Goal: Task Accomplishment & Management: Manage account settings

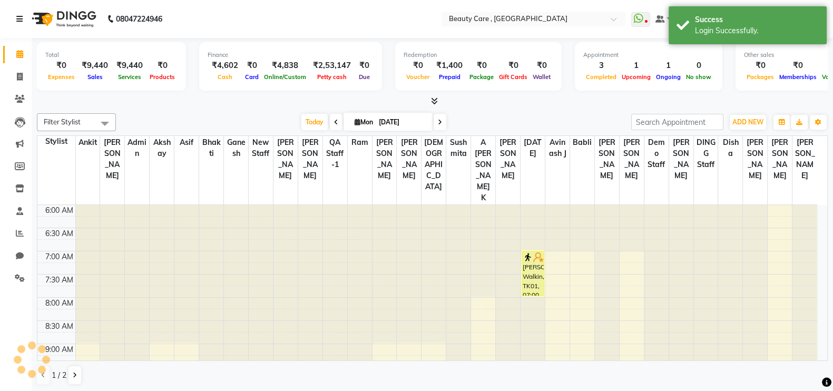
click at [18, 17] on icon at bounding box center [19, 18] width 6 height 7
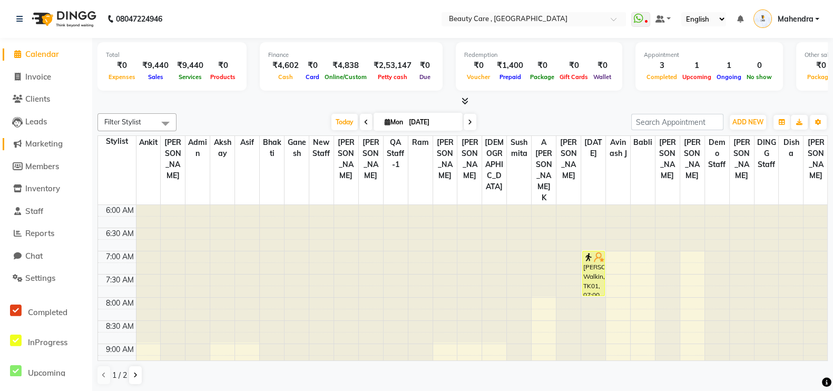
click at [43, 143] on span "Marketing" at bounding box center [43, 144] width 37 height 10
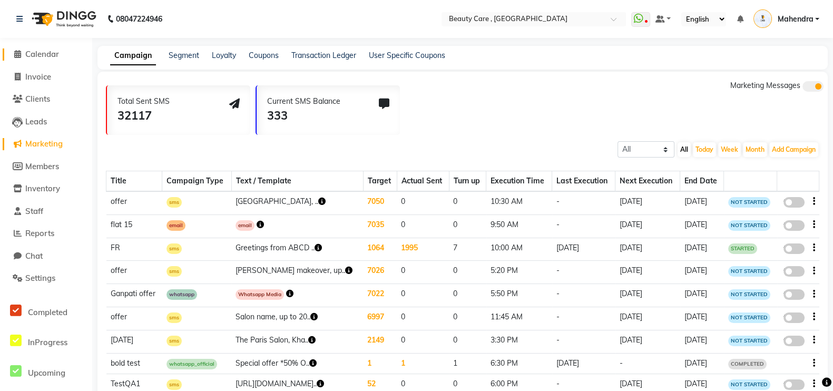
click at [46, 56] on span "Calendar" at bounding box center [42, 54] width 34 height 10
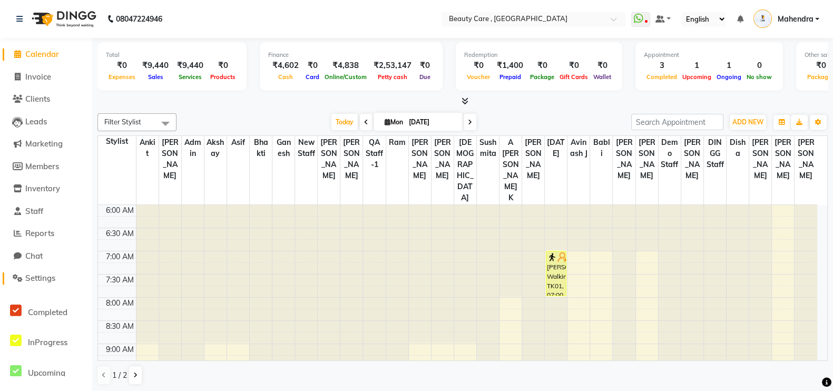
click at [47, 284] on link "Settings" at bounding box center [46, 279] width 87 height 12
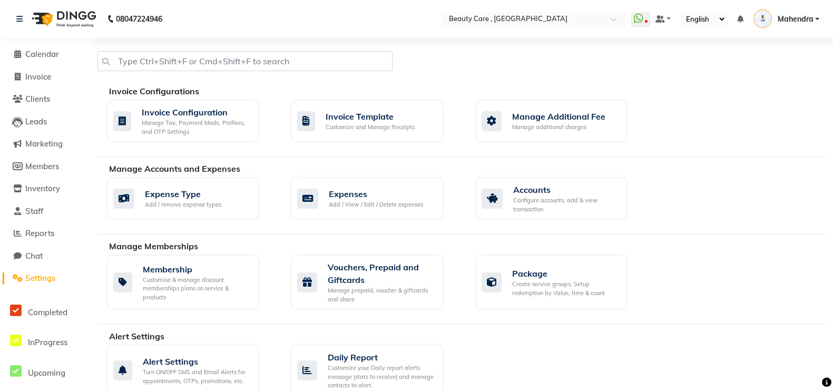
click at [38, 47] on li "Calendar" at bounding box center [46, 54] width 92 height 23
click at [45, 56] on span "Calendar" at bounding box center [42, 54] width 34 height 10
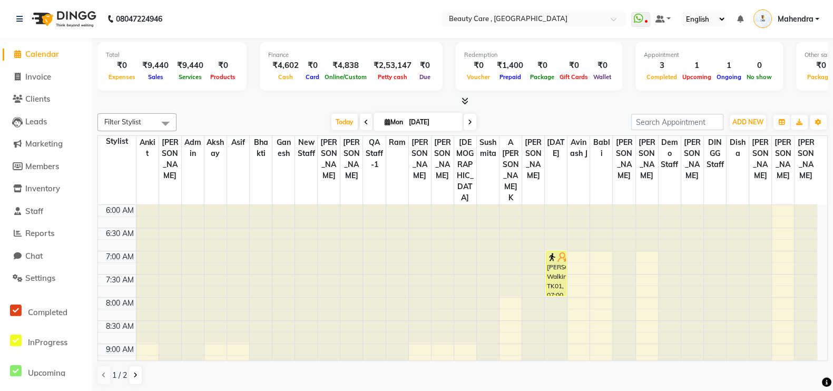
click at [808, 18] on span "Mahendra" at bounding box center [796, 19] width 36 height 11
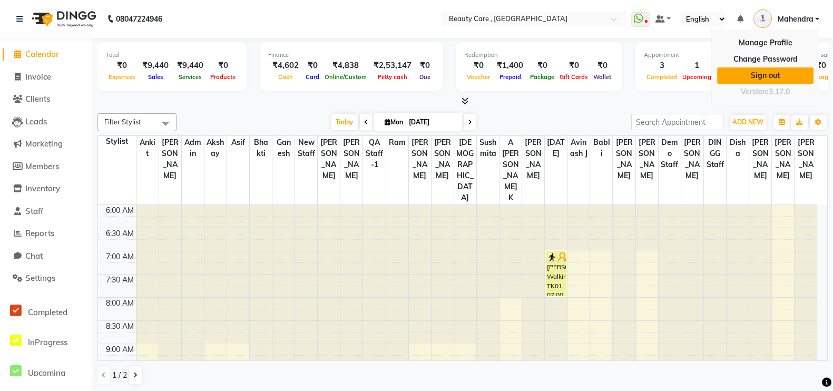
click at [757, 77] on link "Sign out" at bounding box center [766, 75] width 96 height 16
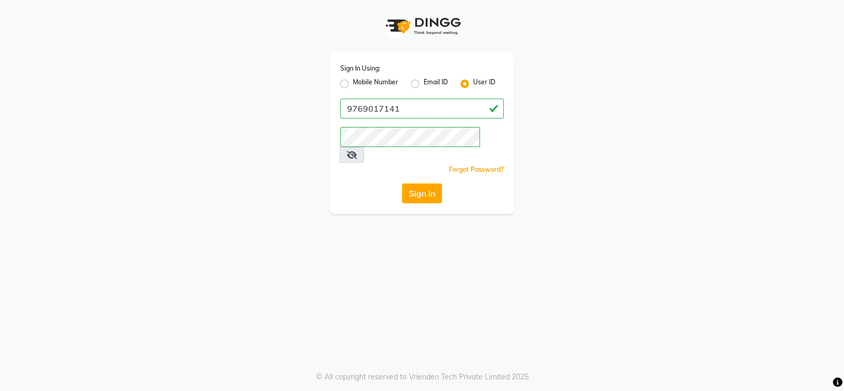
click at [353, 88] on label "Mobile Number" at bounding box center [375, 83] width 45 height 13
click at [353, 84] on input "Mobile Number" at bounding box center [356, 80] width 7 height 7
radio input "true"
radio input "false"
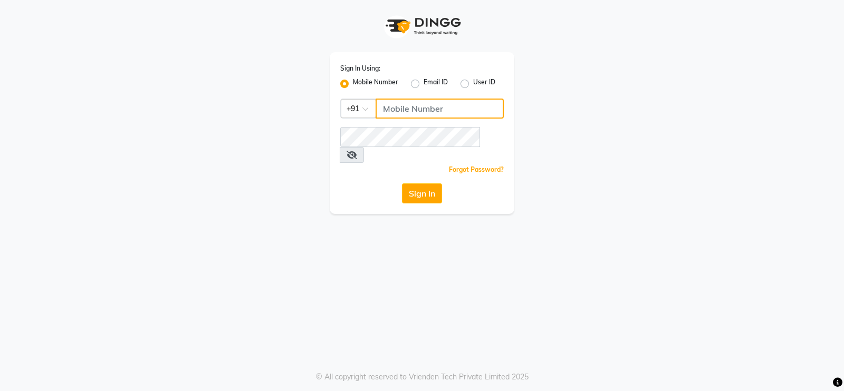
click at [437, 111] on input "Username" at bounding box center [439, 109] width 128 height 20
type input "9769017141"
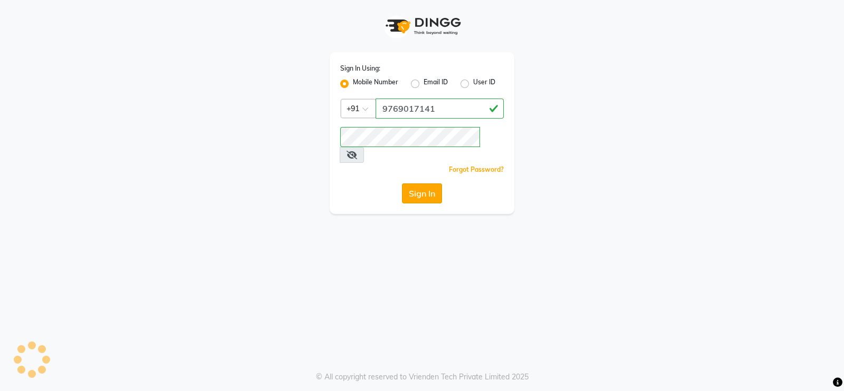
click at [420, 183] on button "Sign In" at bounding box center [422, 193] width 40 height 20
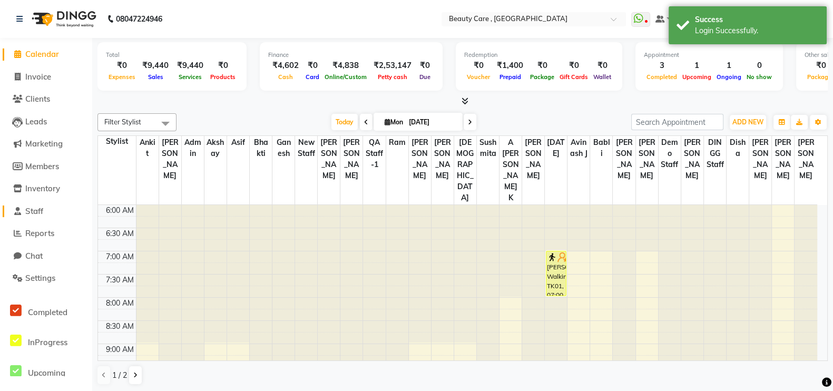
click at [42, 212] on span "Staff" at bounding box center [34, 211] width 18 height 10
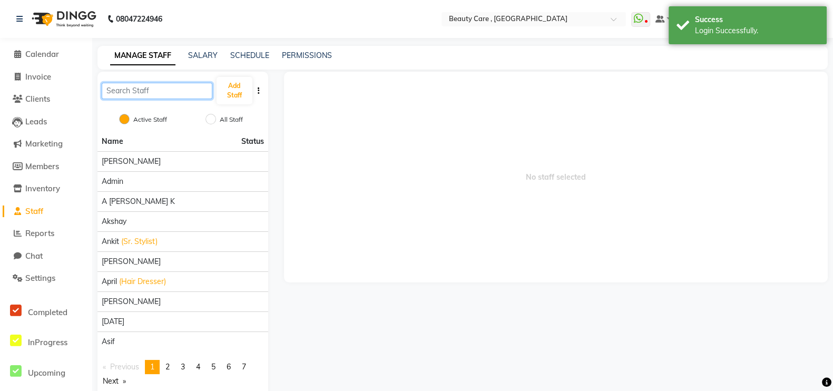
click at [167, 89] on input "text" at bounding box center [157, 91] width 111 height 16
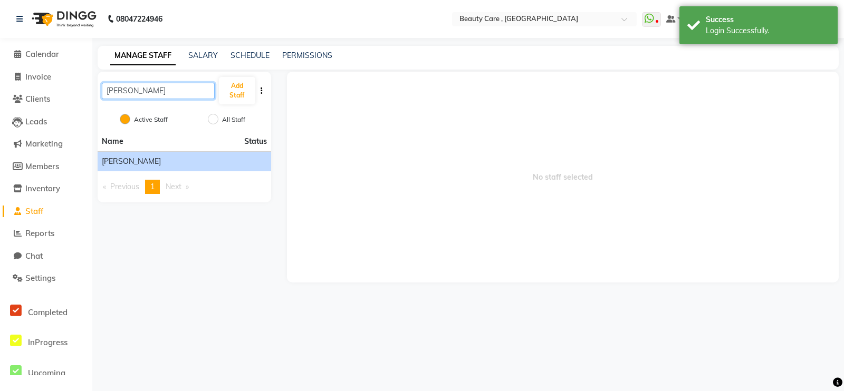
type input "mahendra"
click at [141, 157] on span "Mahendra Vishwakarma" at bounding box center [131, 161] width 59 height 11
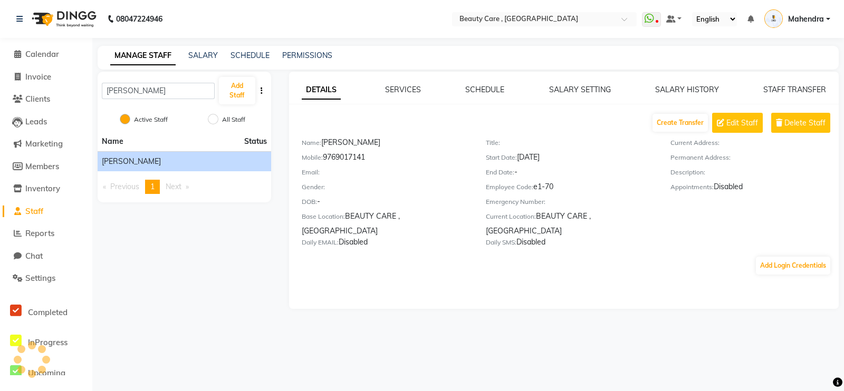
drag, startPoint x: 555, startPoint y: 188, endPoint x: 535, endPoint y: 196, distance: 22.0
click at [535, 196] on div "Employee Code: e1-70" at bounding box center [570, 188] width 168 height 15
copy div "e1-70"
click at [811, 22] on span "Mahendra" at bounding box center [806, 19] width 36 height 11
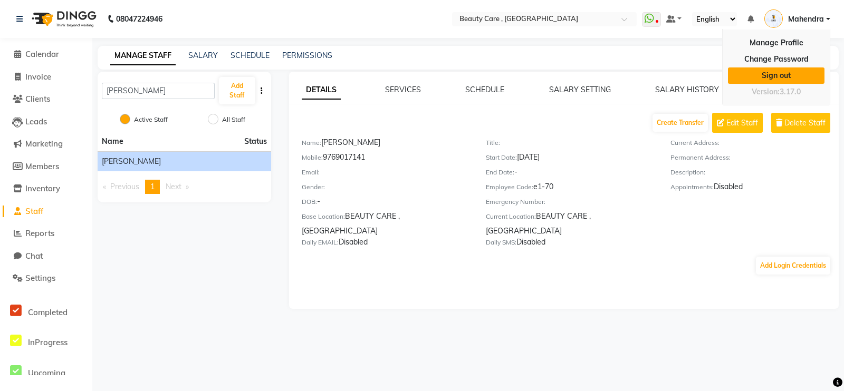
click at [764, 72] on link "Sign out" at bounding box center [776, 75] width 96 height 16
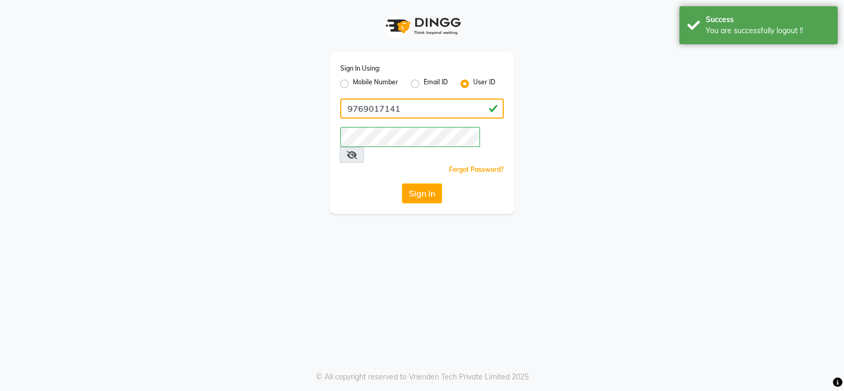
click at [415, 108] on input "9769017141" at bounding box center [421, 109] width 163 height 20
paste input "e1-70"
type input "e1-70"
click at [413, 183] on button "Sign In" at bounding box center [422, 193] width 40 height 20
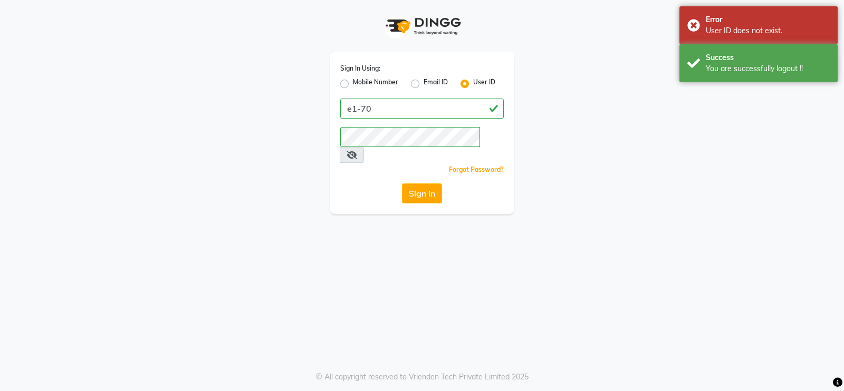
click at [353, 83] on label "Mobile Number" at bounding box center [375, 83] width 45 height 13
click at [353, 83] on input "Mobile Number" at bounding box center [356, 80] width 7 height 7
radio input "true"
radio input "false"
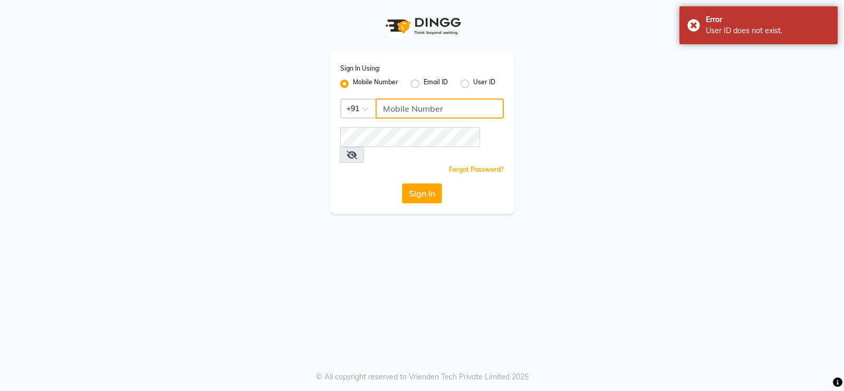
click at [427, 114] on input "Username" at bounding box center [439, 109] width 128 height 20
type input "9769017141"
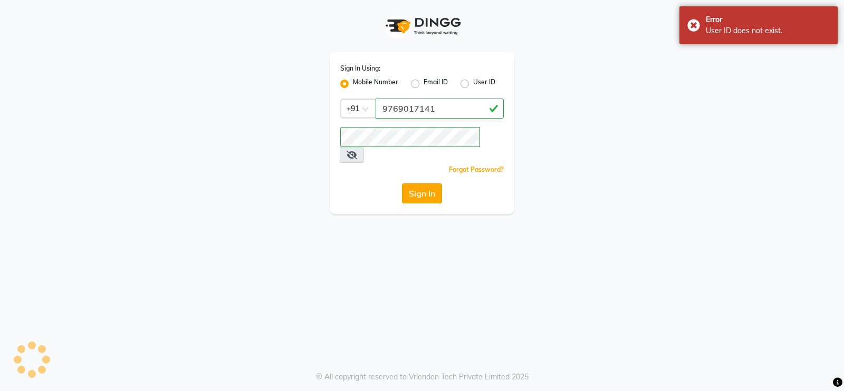
click at [414, 183] on button "Sign In" at bounding box center [422, 193] width 40 height 20
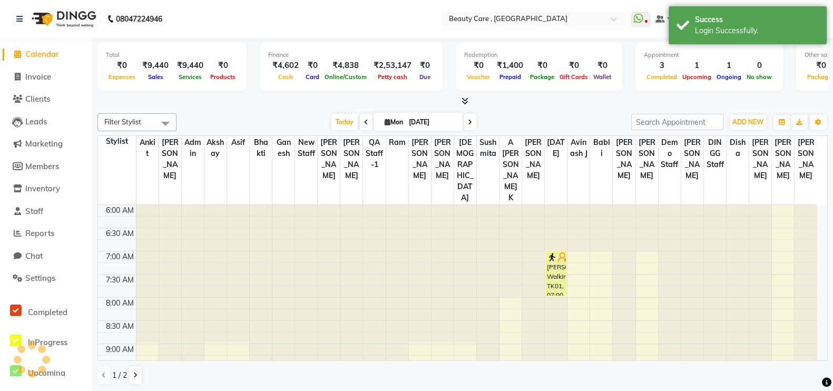
scroll to position [414, 0]
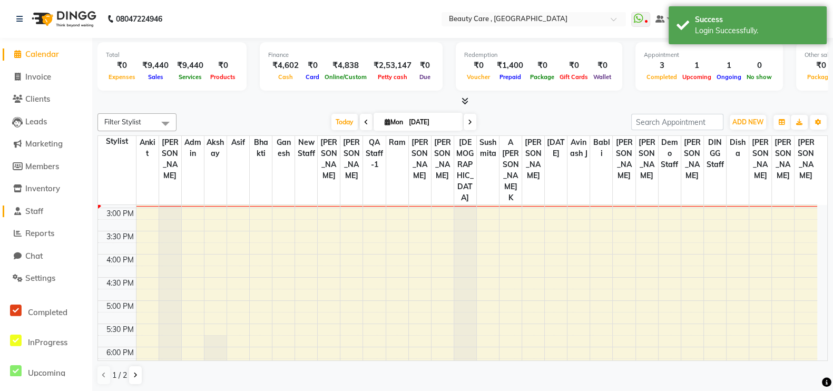
click at [39, 214] on span "Staff" at bounding box center [34, 211] width 18 height 10
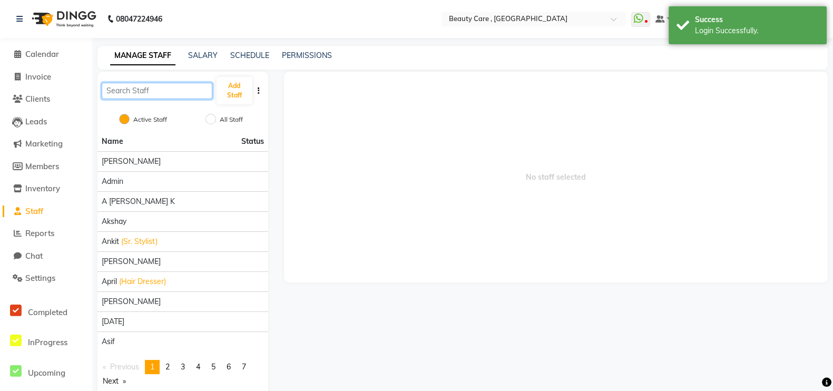
click at [171, 93] on input "text" at bounding box center [157, 91] width 111 height 16
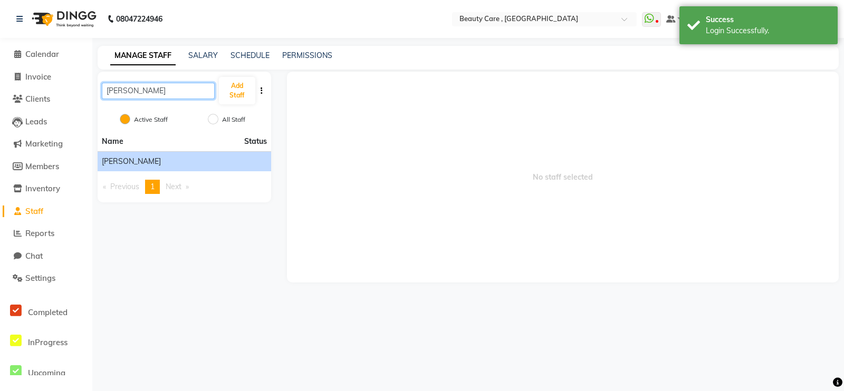
type input "mahendra"
click at [150, 160] on span "Mahendra Vishwakarma" at bounding box center [131, 161] width 59 height 11
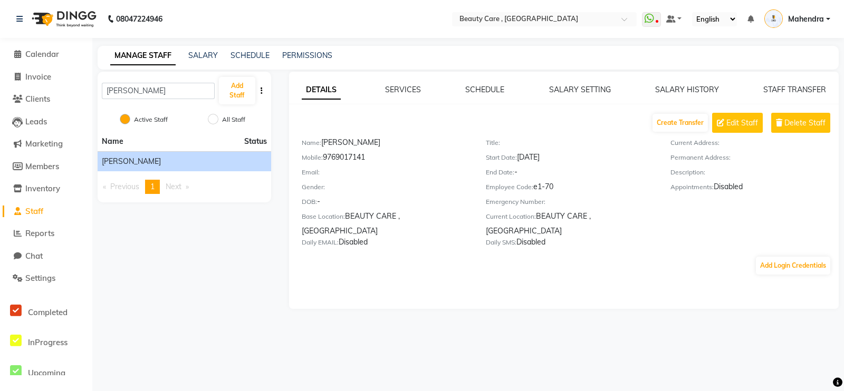
click at [407, 81] on div "DETAILS SERVICES SCHEDULE SALARY SETTING SALARY HISTORY STAFF TRANSFER Create T…" at bounding box center [563, 190] width 549 height 237
click at [361, 159] on div "Mobile: 9769017141" at bounding box center [386, 159] width 168 height 15
click at [549, 191] on div "Employee Code: e1-70" at bounding box center [570, 188] width 168 height 15
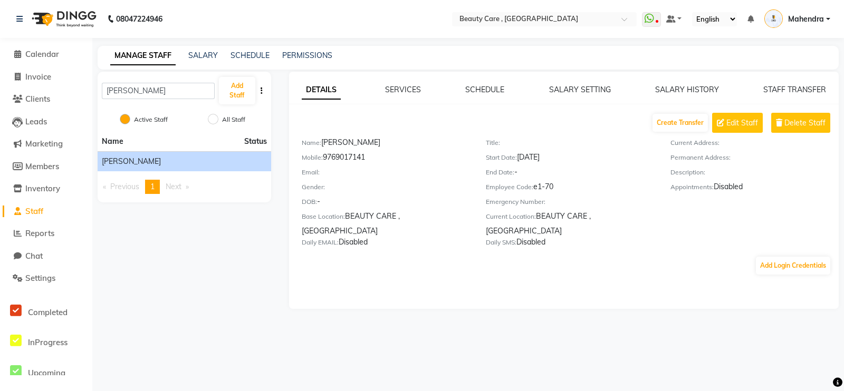
click at [343, 173] on div "Email:" at bounding box center [386, 174] width 168 height 15
click at [203, 94] on input "mahendra" at bounding box center [158, 91] width 113 height 16
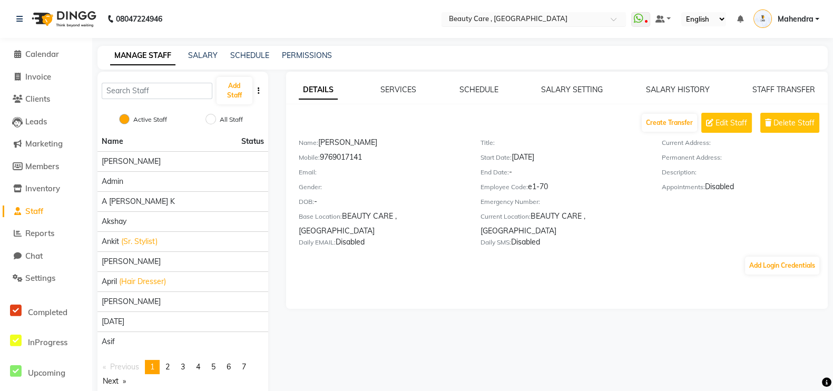
click at [502, 19] on input "text" at bounding box center [523, 20] width 153 height 11
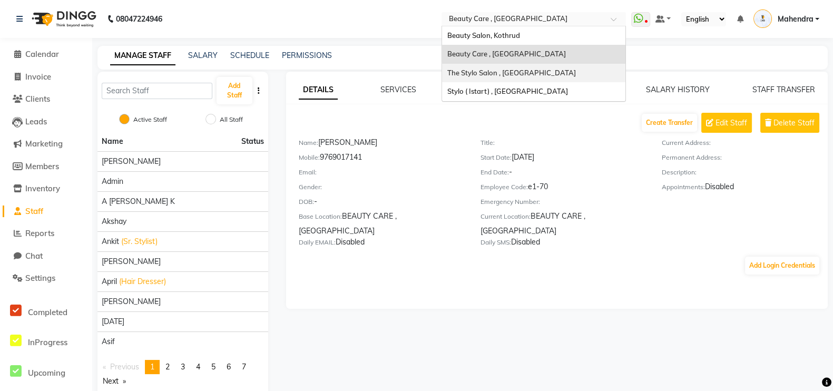
click at [494, 73] on span "The Stylo Salon , Mumbai" at bounding box center [512, 73] width 129 height 8
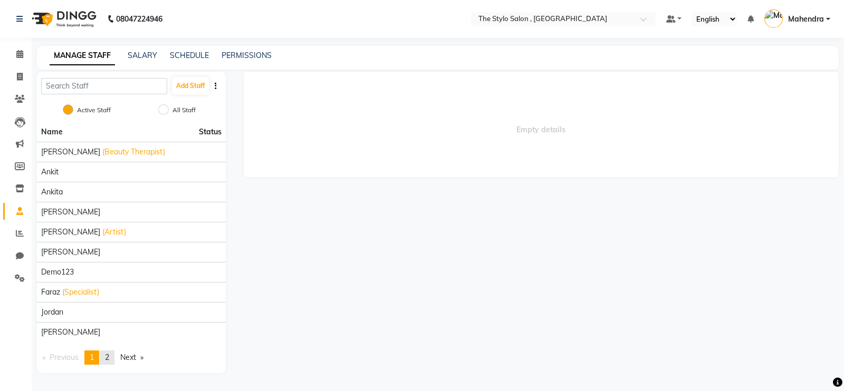
click at [106, 355] on link "page 2" at bounding box center [107, 358] width 15 height 14
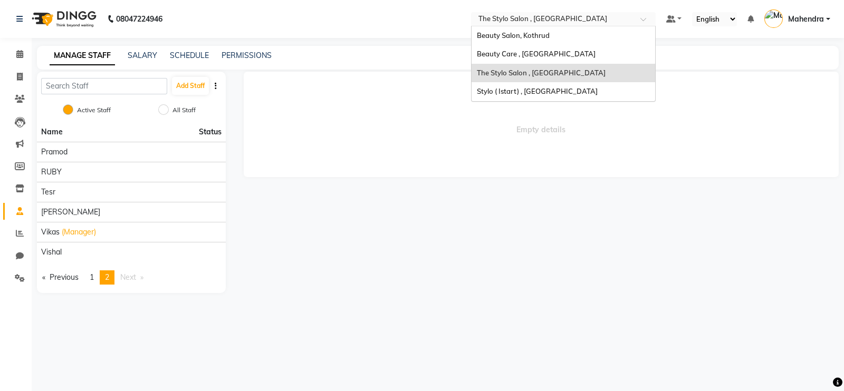
click at [530, 19] on input "text" at bounding box center [552, 20] width 153 height 11
click at [511, 90] on span "Stylo ( Istart) , Pune" at bounding box center [537, 91] width 121 height 8
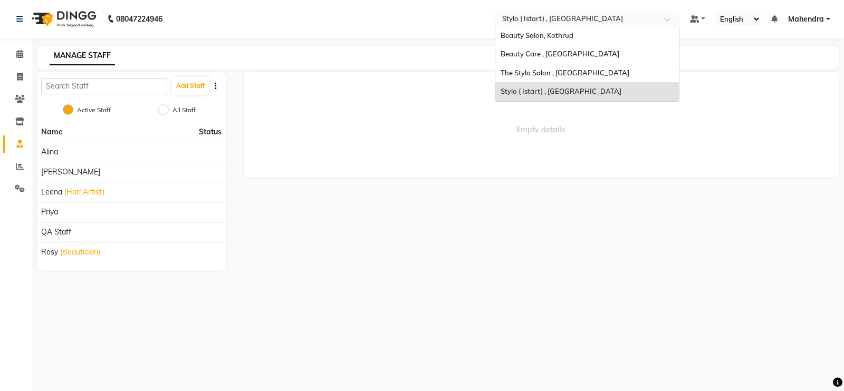
click at [546, 21] on input "text" at bounding box center [576, 20] width 153 height 11
click at [537, 31] on span "Beauty Salon, Kothrud" at bounding box center [536, 35] width 73 height 8
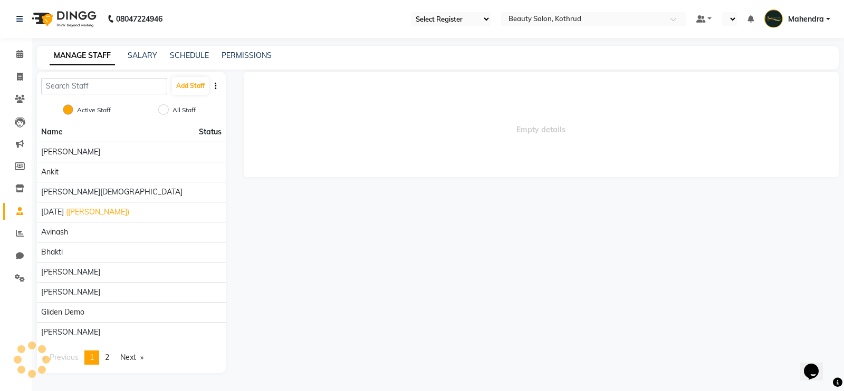
select select "en"
click at [103, 357] on link "page 2" at bounding box center [107, 358] width 15 height 14
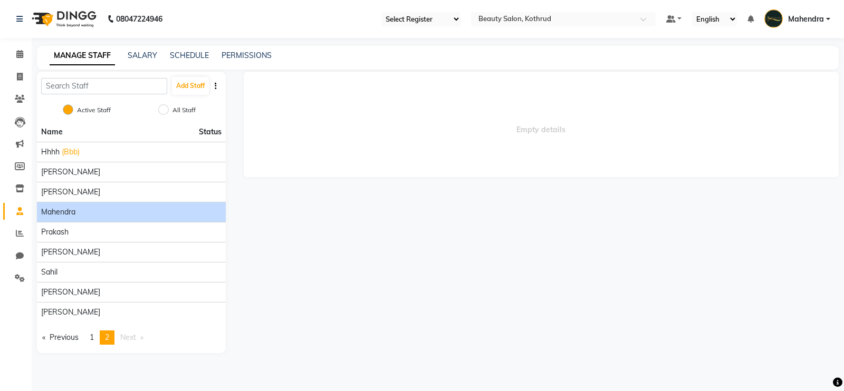
click at [75, 214] on span "Mahendra" at bounding box center [58, 212] width 34 height 11
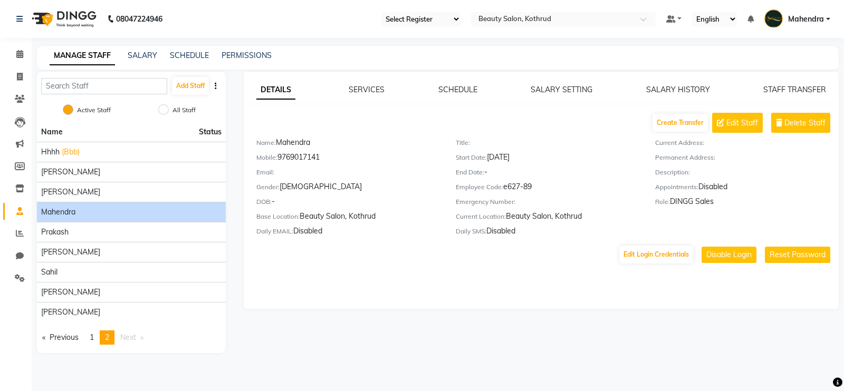
drag, startPoint x: 534, startPoint y: 191, endPoint x: 505, endPoint y: 192, distance: 29.5
click at [505, 192] on div "Employee Code: e627-89" at bounding box center [546, 188] width 183 height 15
copy div "e627-89"
click at [815, 14] on span "Mahendra" at bounding box center [806, 19] width 36 height 11
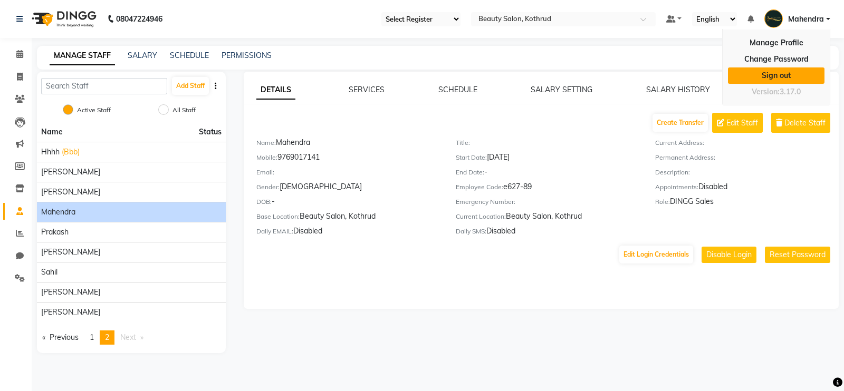
click at [764, 72] on link "Sign out" at bounding box center [776, 75] width 96 height 16
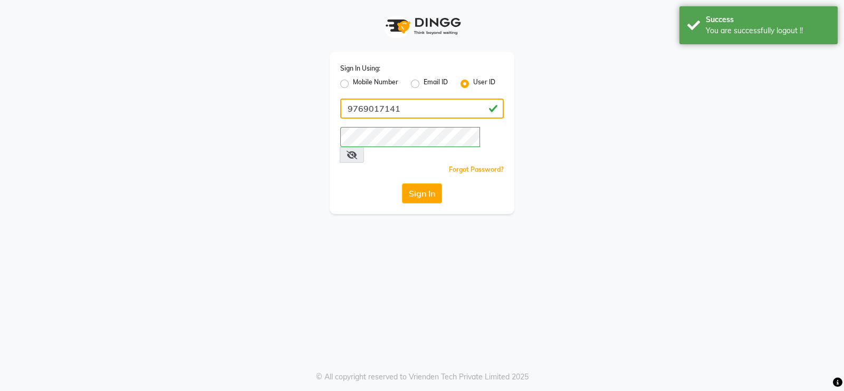
click at [384, 107] on input "9769017141" at bounding box center [421, 109] width 163 height 20
paste input "e627-89"
type input "e627-89"
click at [419, 183] on button "Sign In" at bounding box center [422, 193] width 40 height 20
